Goal: Task Accomplishment & Management: Use online tool/utility

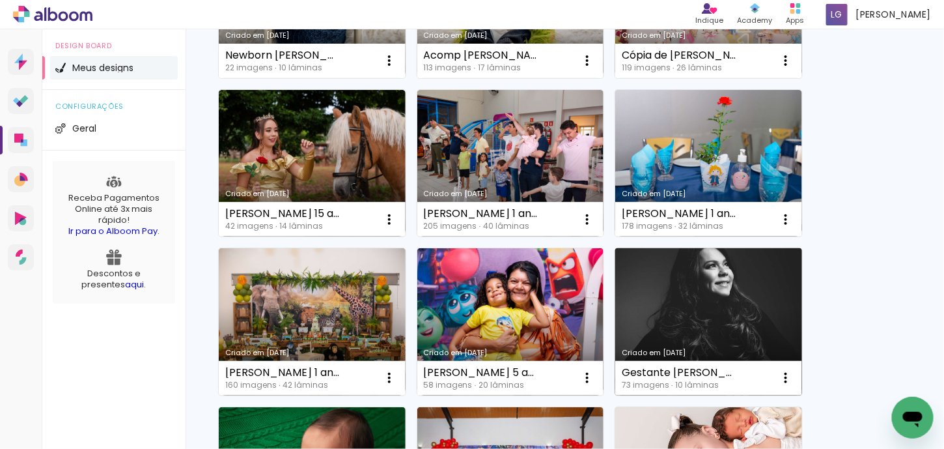
scroll to position [547, 0]
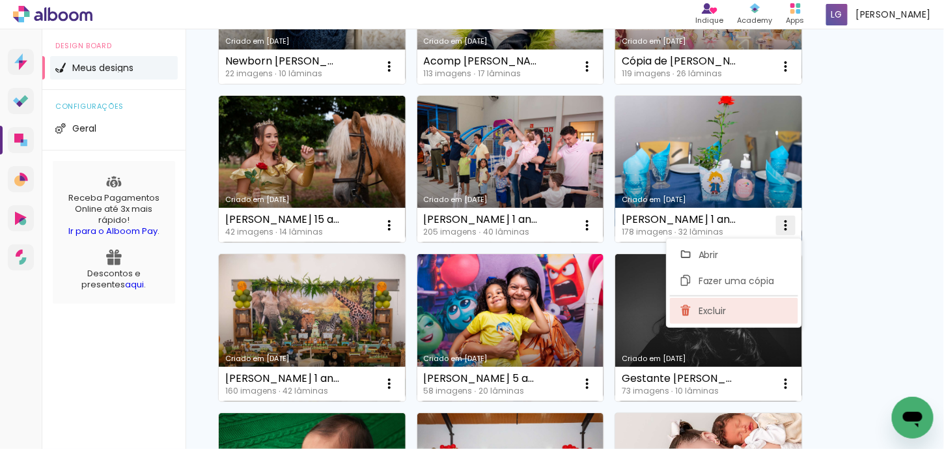
click at [714, 307] on span "Excluir" at bounding box center [713, 310] width 28 height 9
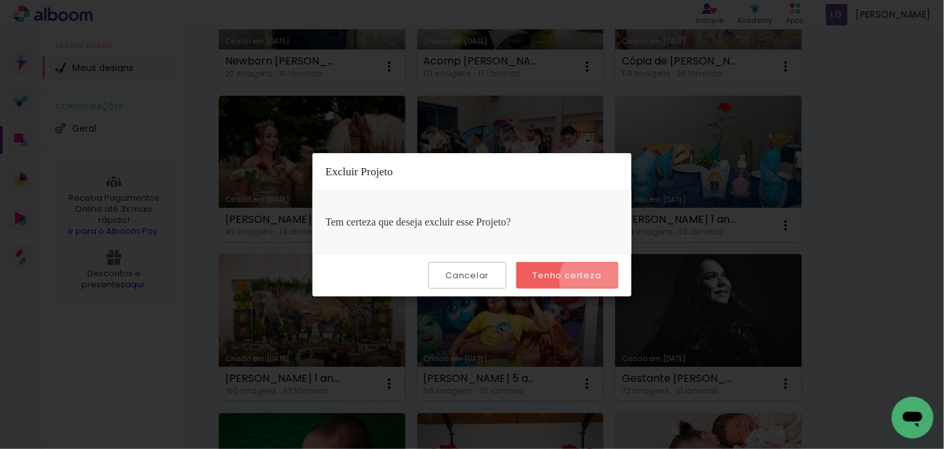
click at [0, 0] on slot "Tenho certeza" at bounding box center [0, 0] width 0 height 0
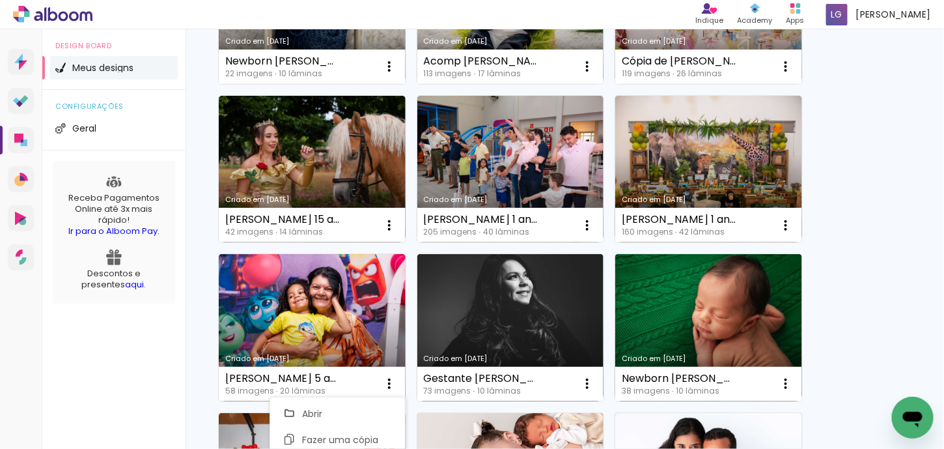
click at [146, 384] on div "Design Board Meus designs configurações Geral Receba Pagamentos Online até 3x m…" at bounding box center [113, 253] width 143 height 449
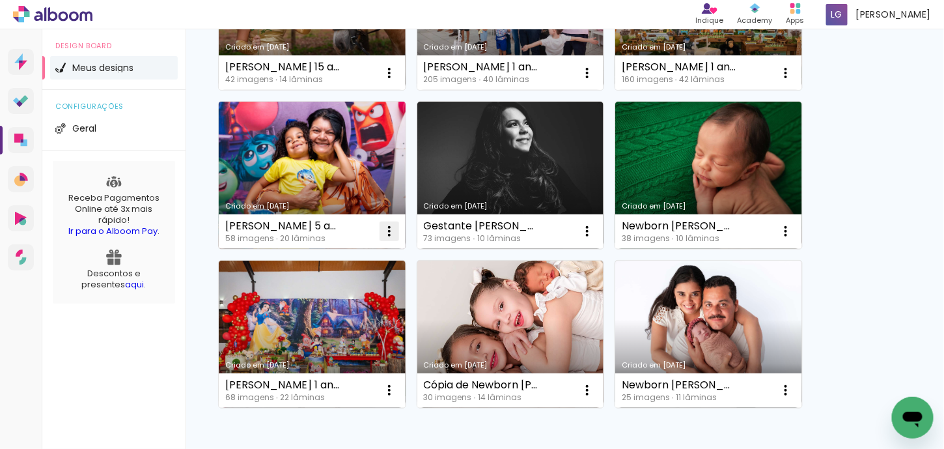
scroll to position [742, 0]
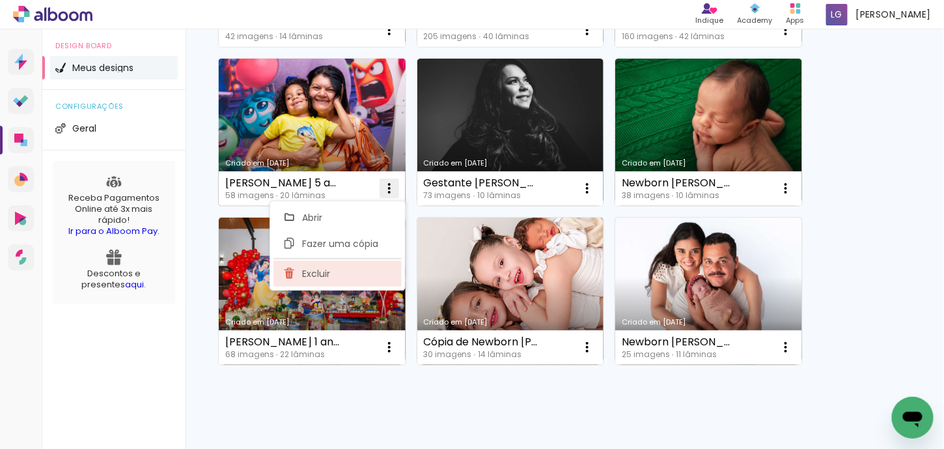
click at [330, 273] on paper-item "Excluir" at bounding box center [337, 273] width 128 height 26
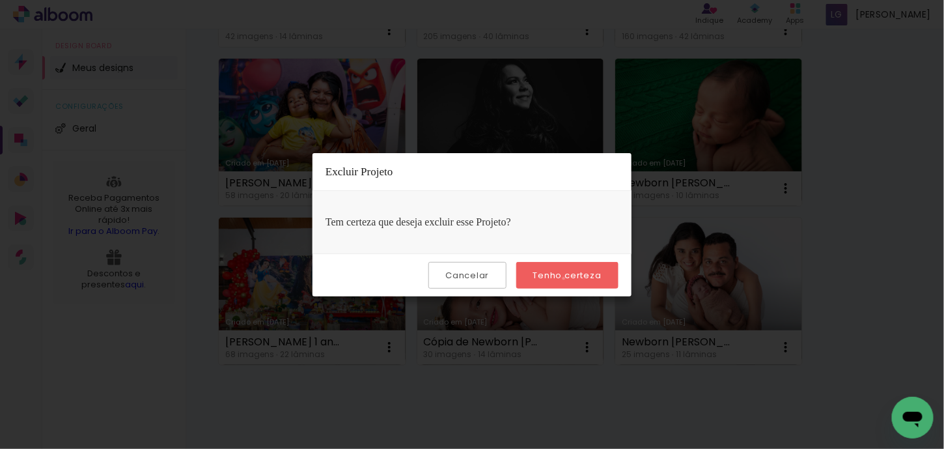
click at [0, 0] on slot "Tenho certeza" at bounding box center [0, 0] width 0 height 0
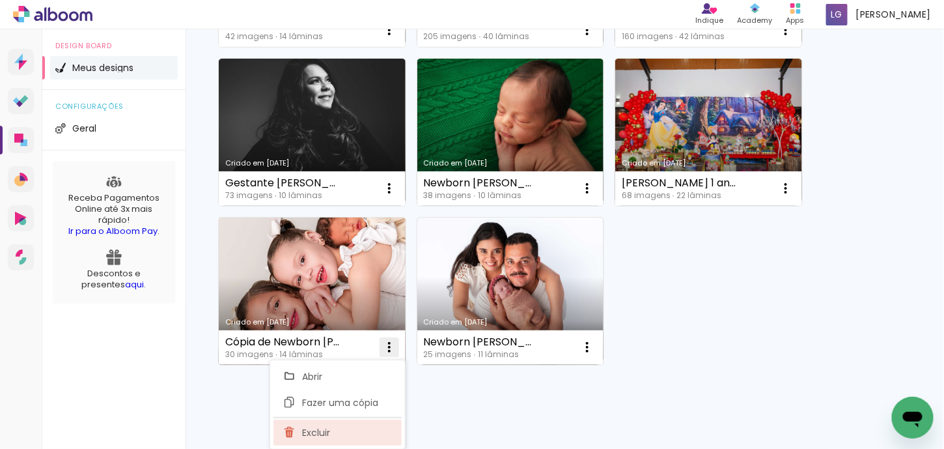
click at [319, 436] on span "Excluir" at bounding box center [316, 432] width 28 height 9
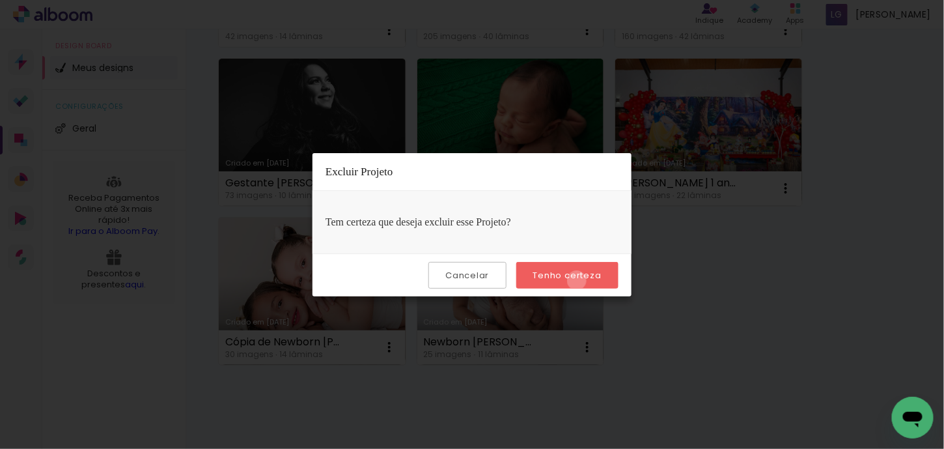
click at [579, 280] on paper-button "Tenho certeza" at bounding box center [567, 275] width 102 height 27
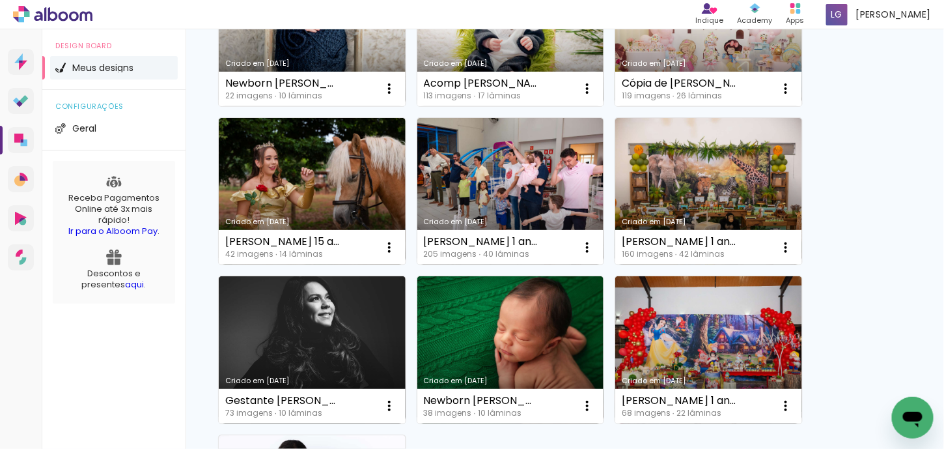
scroll to position [482, 0]
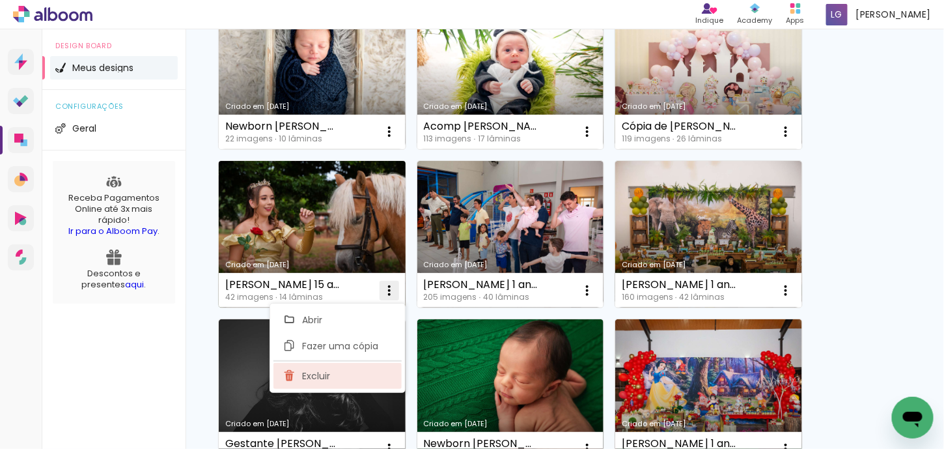
click at [346, 380] on paper-item "Excluir" at bounding box center [337, 376] width 128 height 26
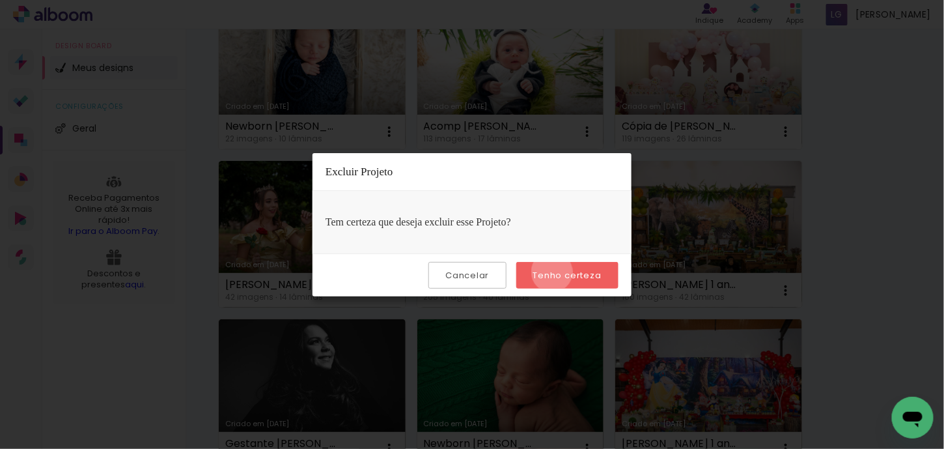
click at [0, 0] on slot "Tenho certeza" at bounding box center [0, 0] width 0 height 0
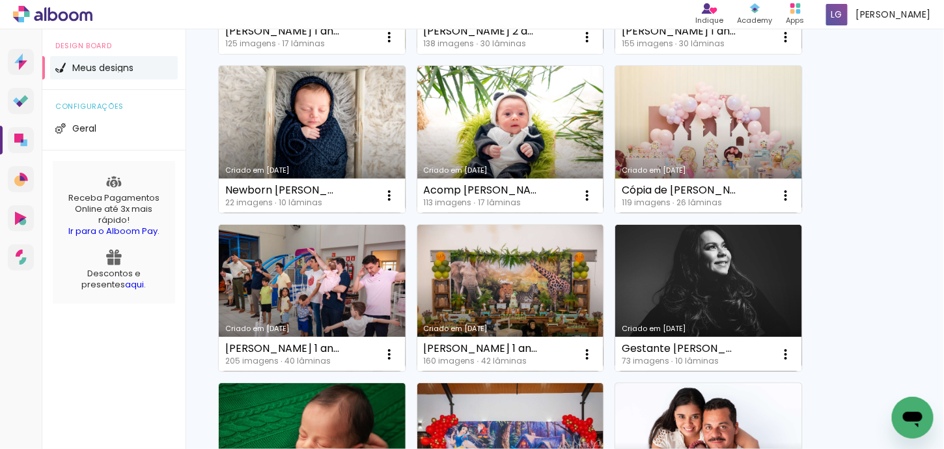
scroll to position [417, 0]
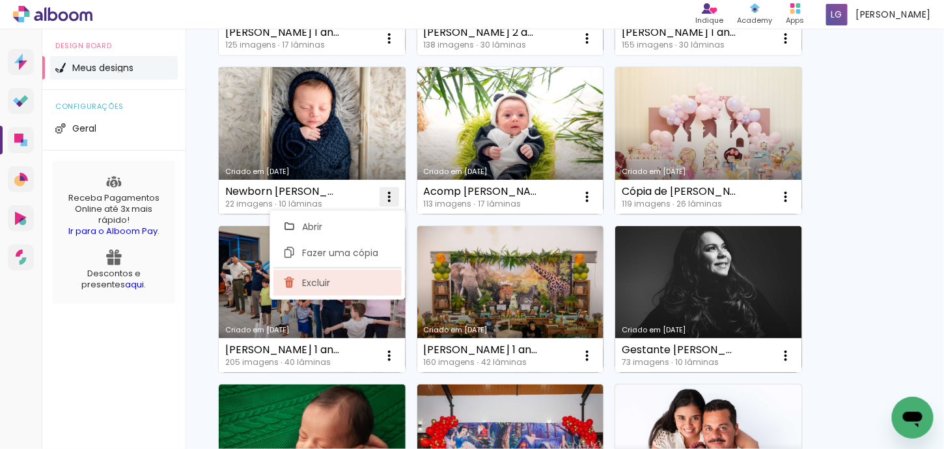
click at [318, 278] on span "Excluir" at bounding box center [316, 282] width 28 height 9
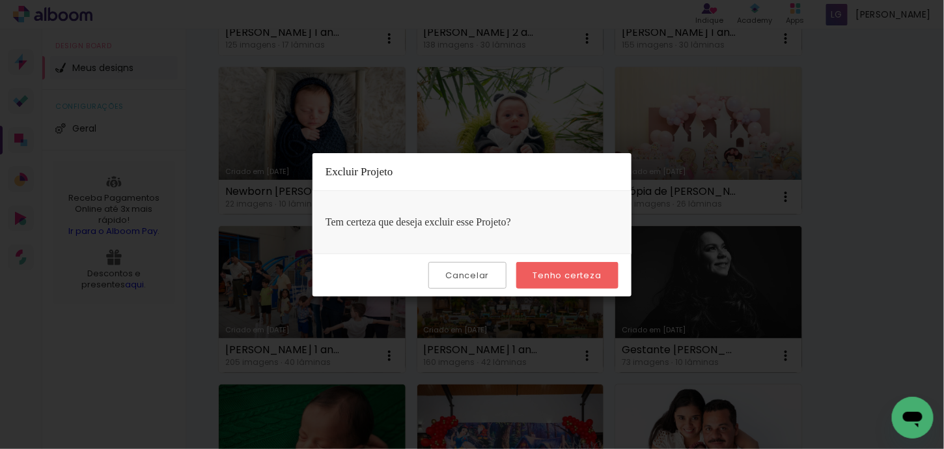
click at [546, 282] on paper-button "Tenho certeza" at bounding box center [567, 275] width 102 height 27
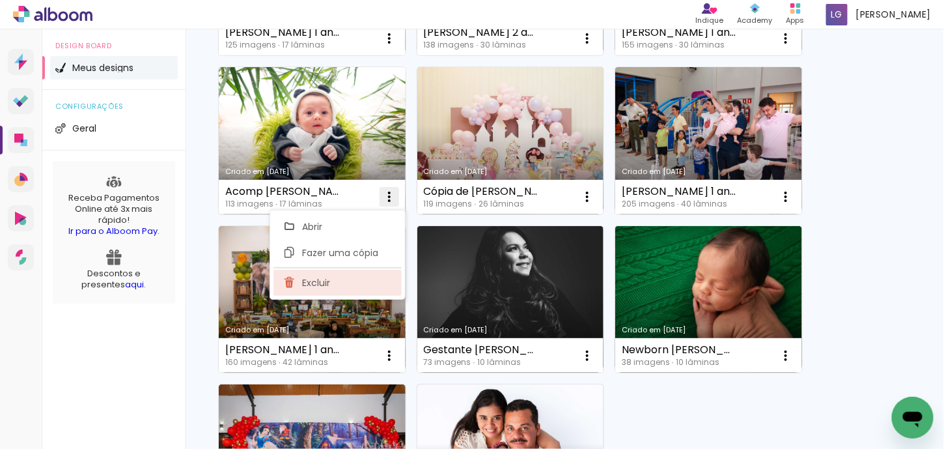
click at [354, 284] on paper-item "Excluir" at bounding box center [337, 283] width 128 height 26
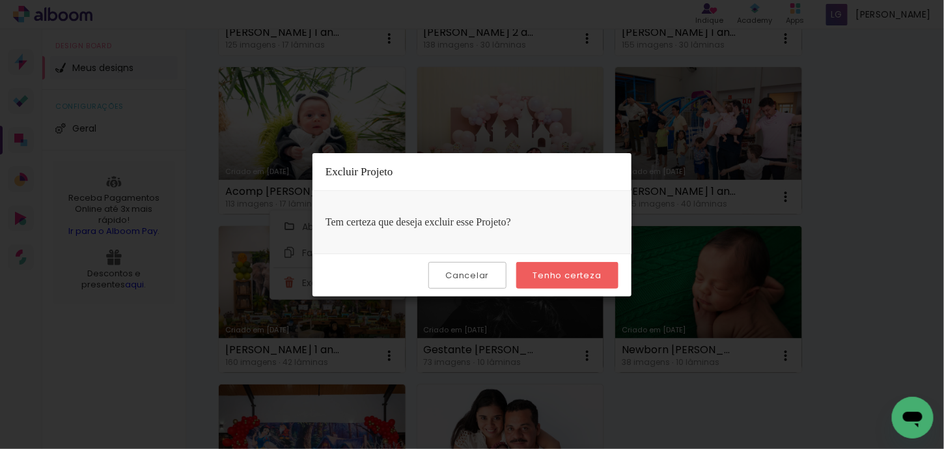
click at [0, 0] on slot "Tenho certeza" at bounding box center [0, 0] width 0 height 0
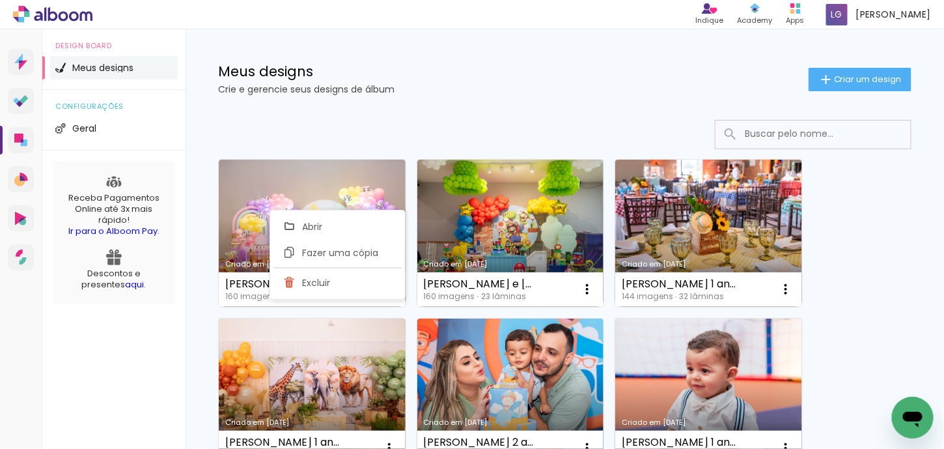
scroll to position [0, 0]
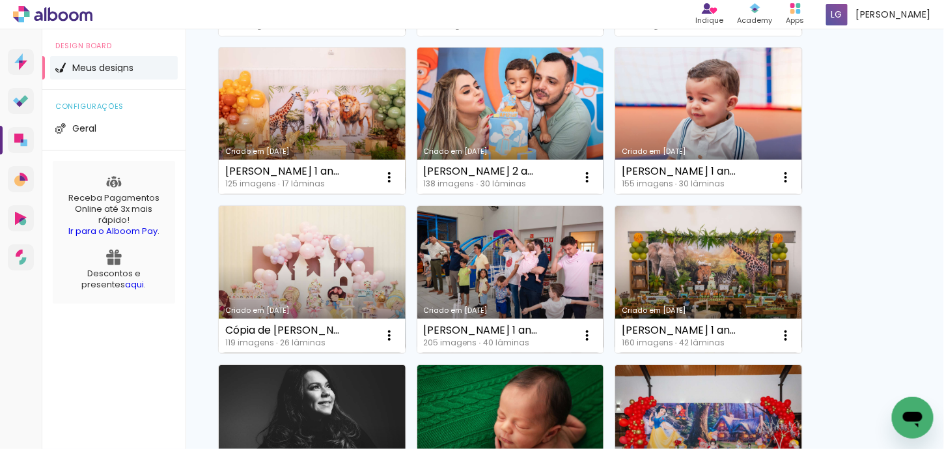
scroll to position [309, 0]
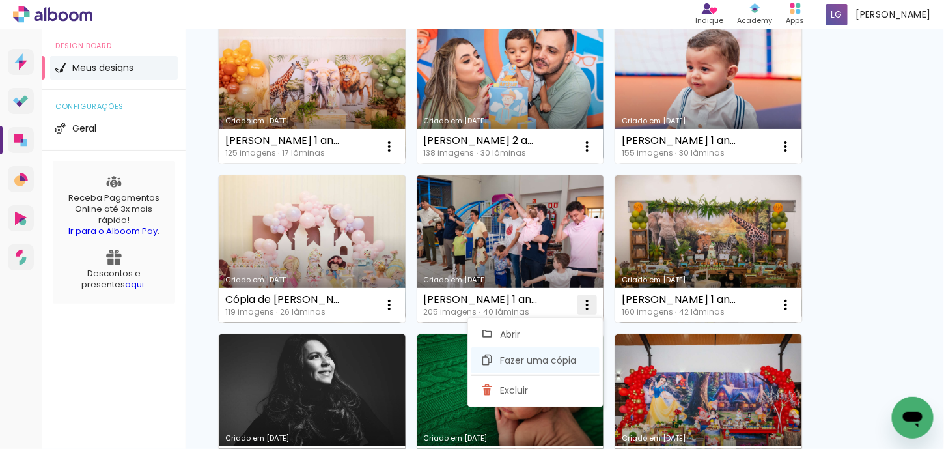
click at [540, 365] on span "Fazer uma cópia" at bounding box center [538, 359] width 76 height 9
type input "Cópia de Laura 1 ano Jady"
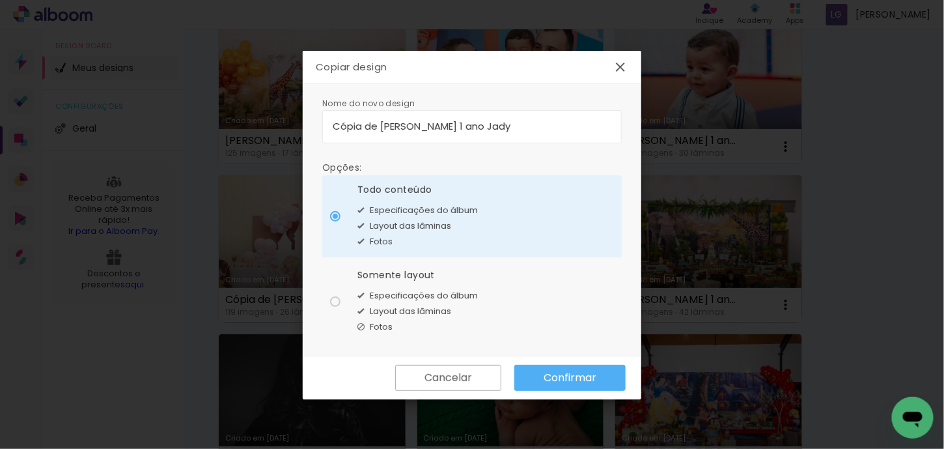
click at [419, 303] on div "Layout das lâminas" at bounding box center [417, 311] width 120 height 16
type paper-radio-button "on"
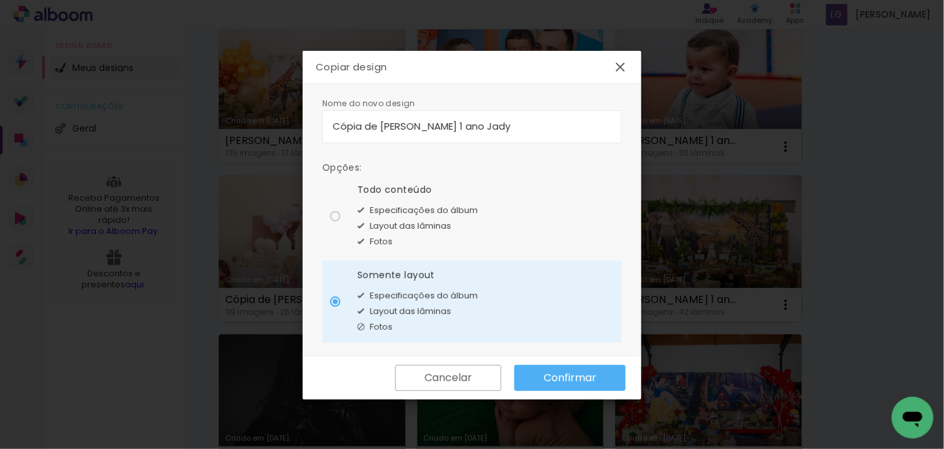
drag, startPoint x: 378, startPoint y: 132, endPoint x: 314, endPoint y: 130, distance: 63.8
click at [314, 130] on div "Nome do novo design Opções: Todo conteúdo Especificações do álbum Layout das lâ…" at bounding box center [472, 220] width 339 height 272
type input "Alice 1 ano [PERSON_NAME]"
type paper-input "Alice 1 ano [PERSON_NAME]"
click at [542, 378] on paper-button "Confirmar" at bounding box center [569, 378] width 111 height 26
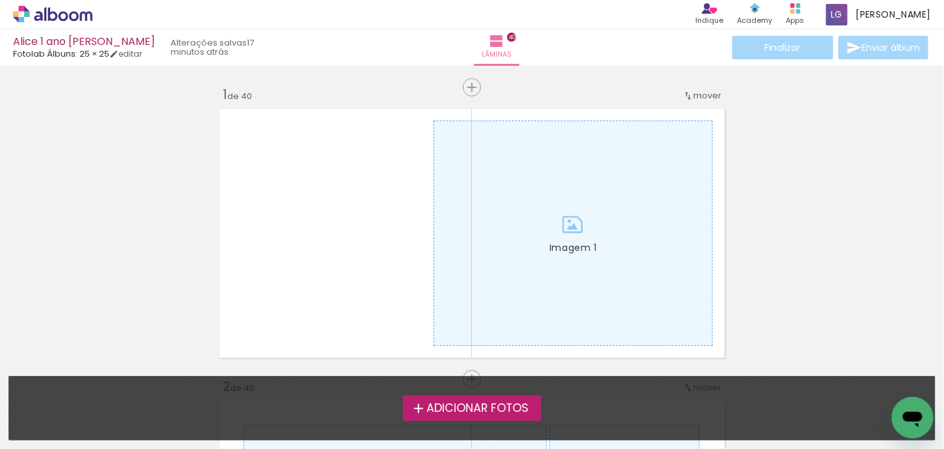
click at [486, 409] on span "Adicionar Fotos" at bounding box center [477, 408] width 102 height 12
click at [0, 0] on input "file" at bounding box center [0, 0] width 0 height 0
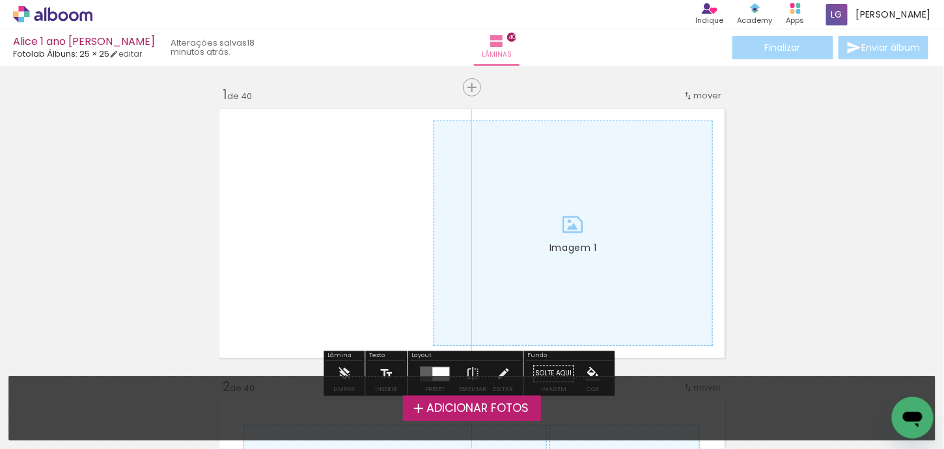
click at [487, 416] on label "Adicionar Fotos" at bounding box center [472, 407] width 139 height 25
click at [0, 0] on input "file" at bounding box center [0, 0] width 0 height 0
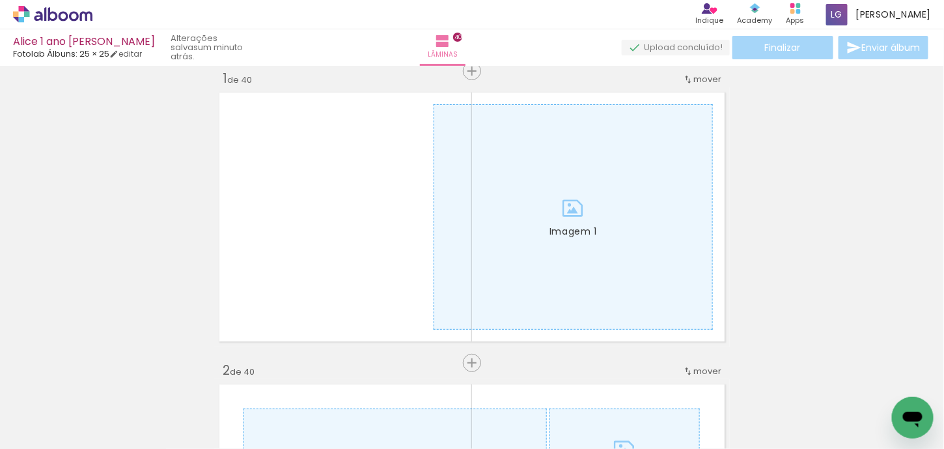
click at [48, 424] on span "Adicionar Fotos" at bounding box center [46, 431] width 39 height 14
click at [0, 0] on input "file" at bounding box center [0, 0] width 0 height 0
click at [34, 428] on span "Adicionar Fotos" at bounding box center [46, 431] width 39 height 14
click at [0, 0] on input "file" at bounding box center [0, 0] width 0 height 0
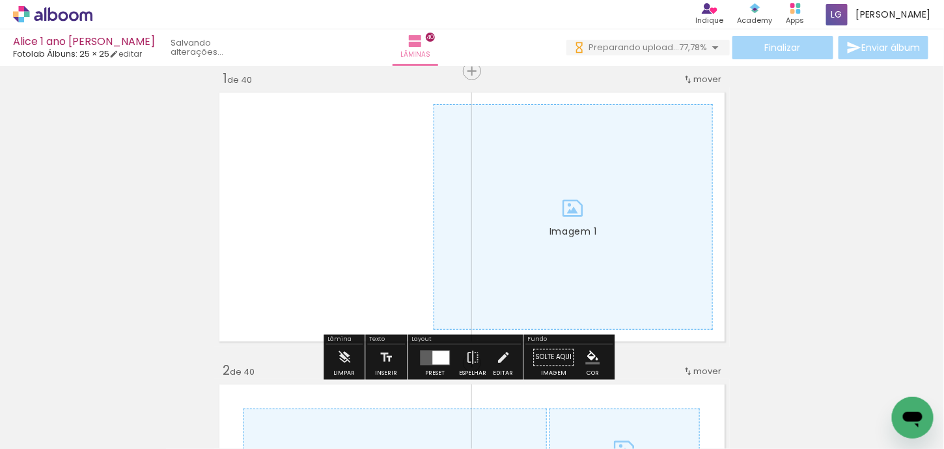
scroll to position [0, 0]
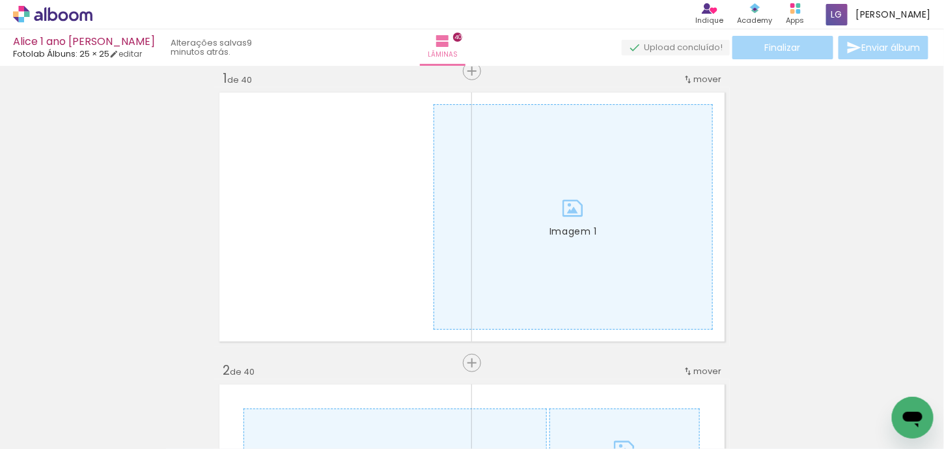
scroll to position [0, 21769]
click at [38, 434] on span "Adicionar Fotos" at bounding box center [46, 431] width 39 height 14
click at [0, 0] on input "file" at bounding box center [0, 0] width 0 height 0
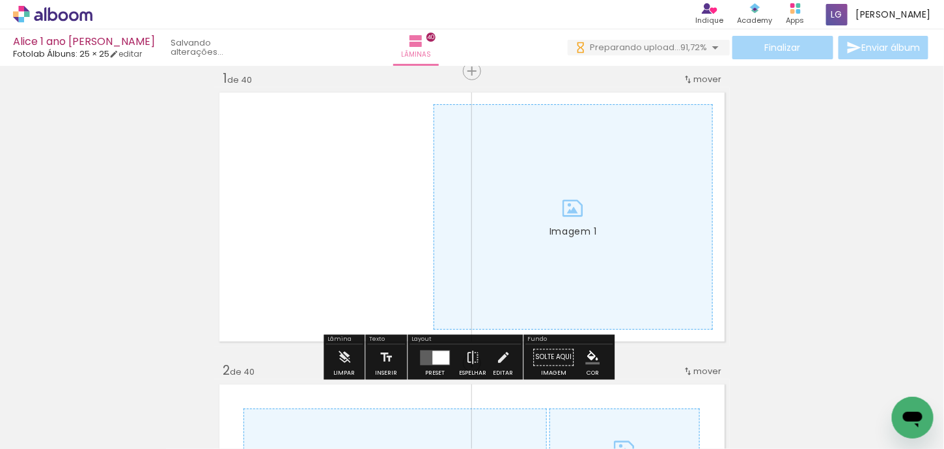
scroll to position [0, 0]
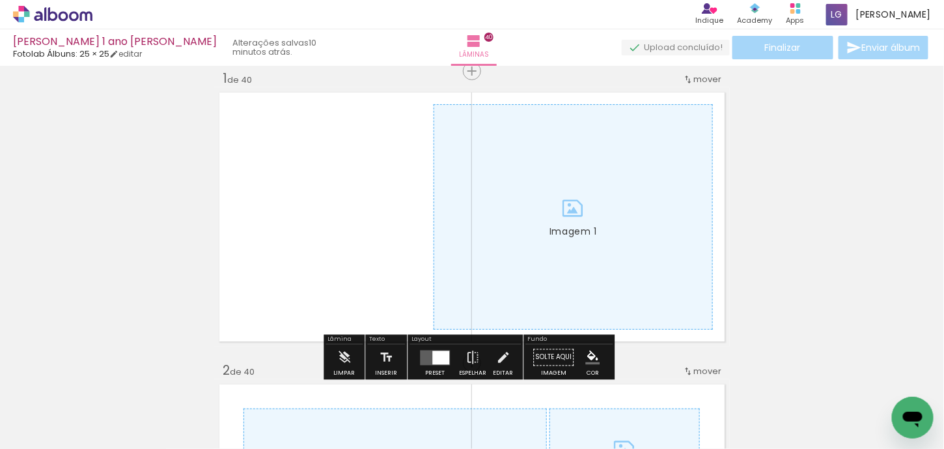
scroll to position [0, 23957]
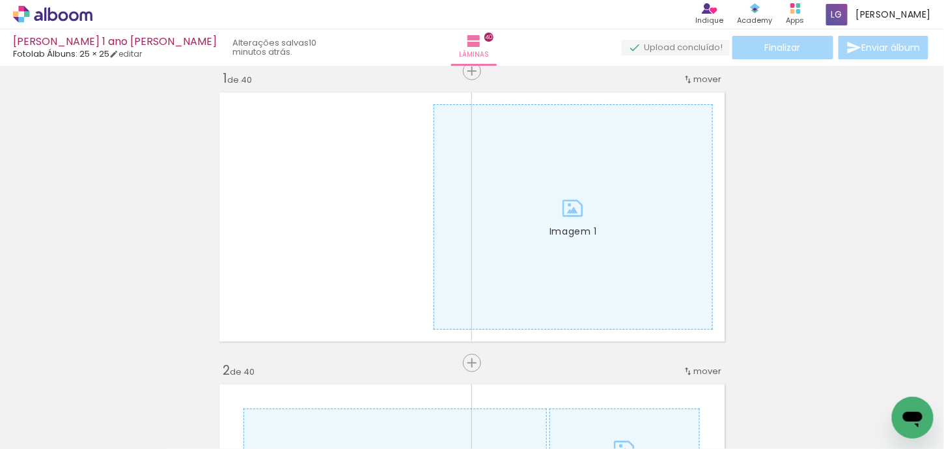
click at [30, 428] on span "Adicionar Fotos" at bounding box center [46, 431] width 39 height 14
click at [0, 0] on input "file" at bounding box center [0, 0] width 0 height 0
click at [497, 39] on div "Lâminas 40" at bounding box center [474, 47] width 47 height 36
